Goal: Task Accomplishment & Management: Manage account settings

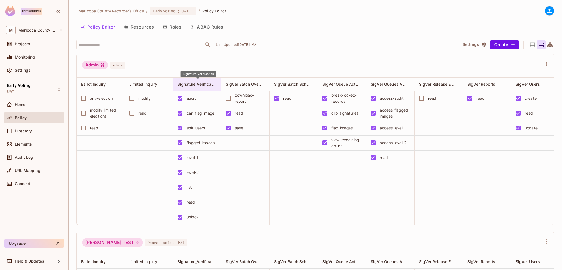
click at [205, 83] on span "Signature_Verification" at bounding box center [197, 83] width 41 height 5
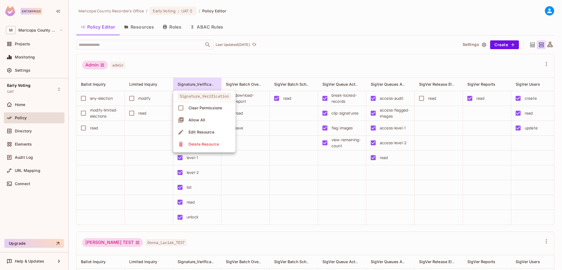
click at [195, 144] on div "Delete Resource" at bounding box center [203, 143] width 30 height 5
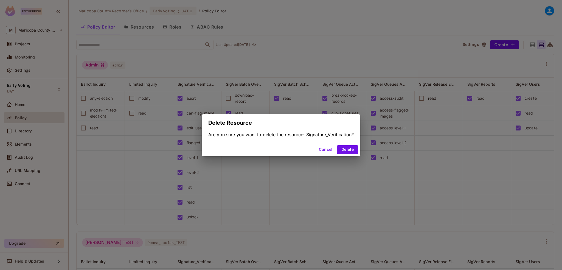
click at [184, 11] on div "Delete Resource Are you sure you want to delete the resource: Signature_Verific…" at bounding box center [281, 135] width 562 height 270
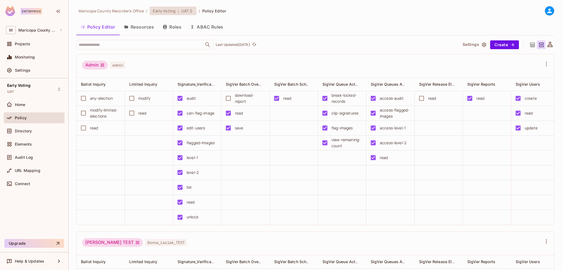
click at [174, 11] on span "Early Voting" at bounding box center [164, 10] width 23 height 5
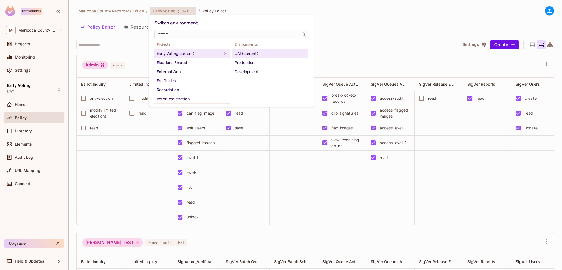
drag, startPoint x: 351, startPoint y: 47, endPoint x: 342, endPoint y: 48, distance: 9.4
click at [351, 47] on div at bounding box center [281, 135] width 562 height 270
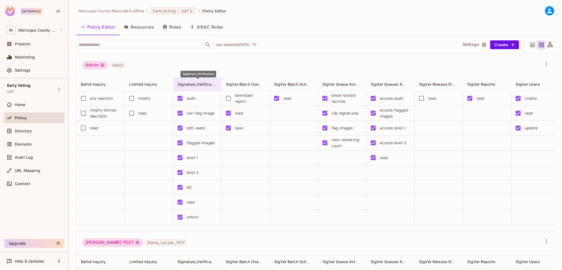
click at [212, 83] on span "Signature_Verification" at bounding box center [197, 83] width 41 height 5
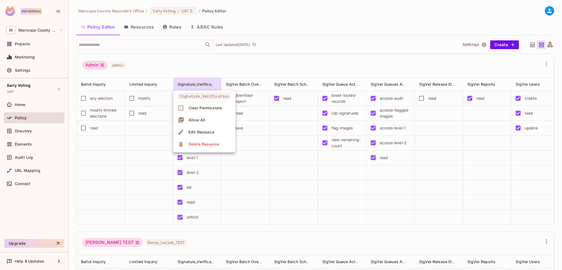
click at [194, 144] on div "Delete Resource" at bounding box center [203, 143] width 30 height 5
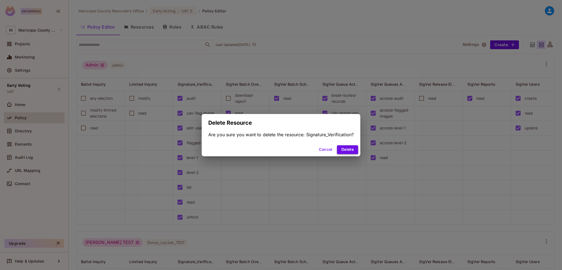
click at [349, 151] on button "Delete" at bounding box center [347, 149] width 21 height 9
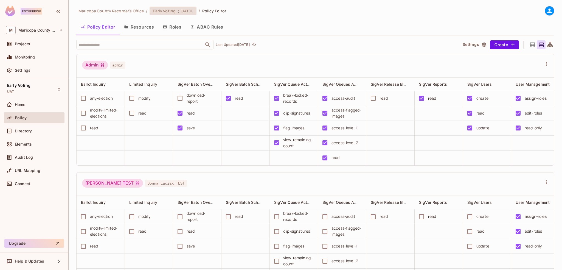
click at [178, 12] on span ":" at bounding box center [178, 11] width 2 height 4
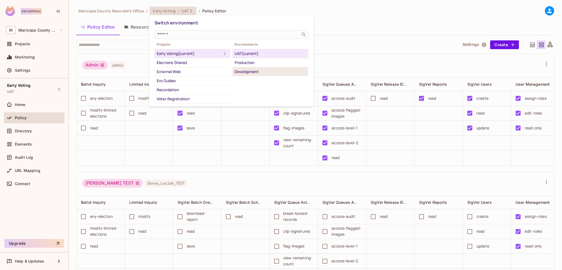
click at [255, 71] on div "Development" at bounding box center [270, 71] width 71 height 7
